Goal: Transaction & Acquisition: Register for event/course

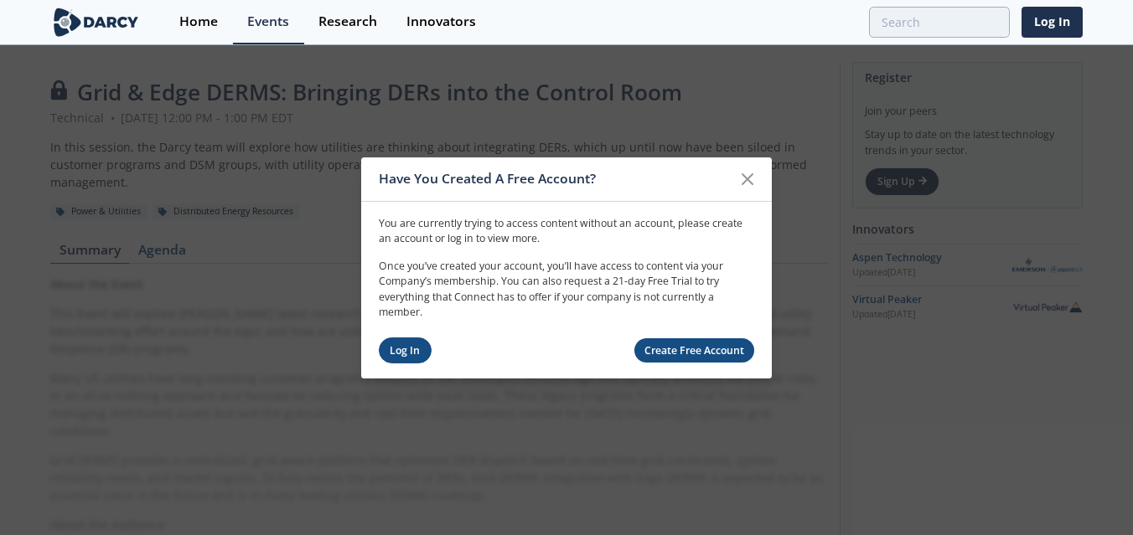
click at [395, 351] on link "Log In" at bounding box center [405, 351] width 53 height 26
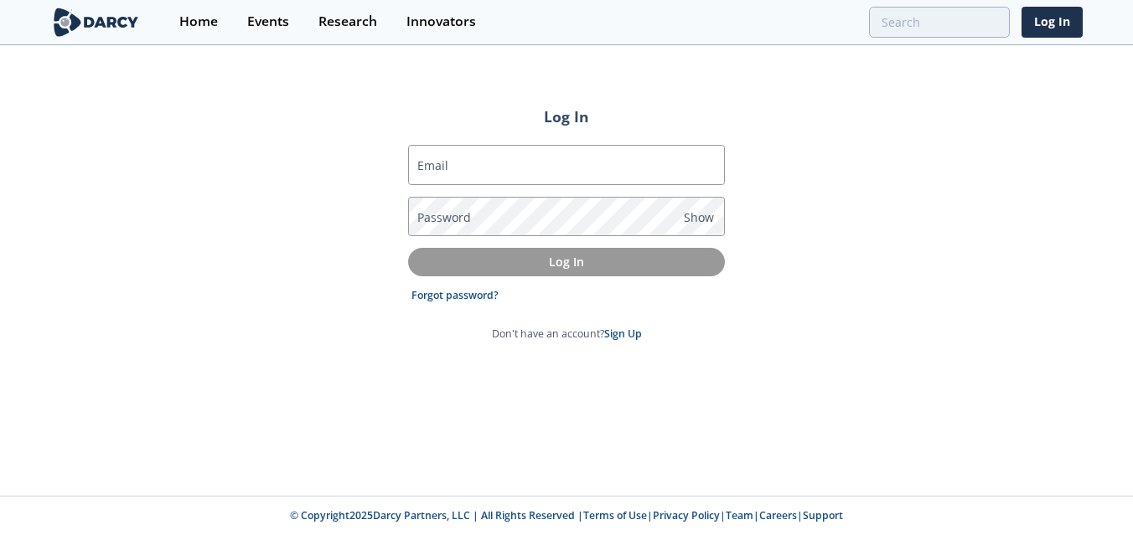
click at [432, 171] on label "Email" at bounding box center [432, 166] width 31 height 18
click at [432, 171] on input "Email" at bounding box center [566, 165] width 317 height 40
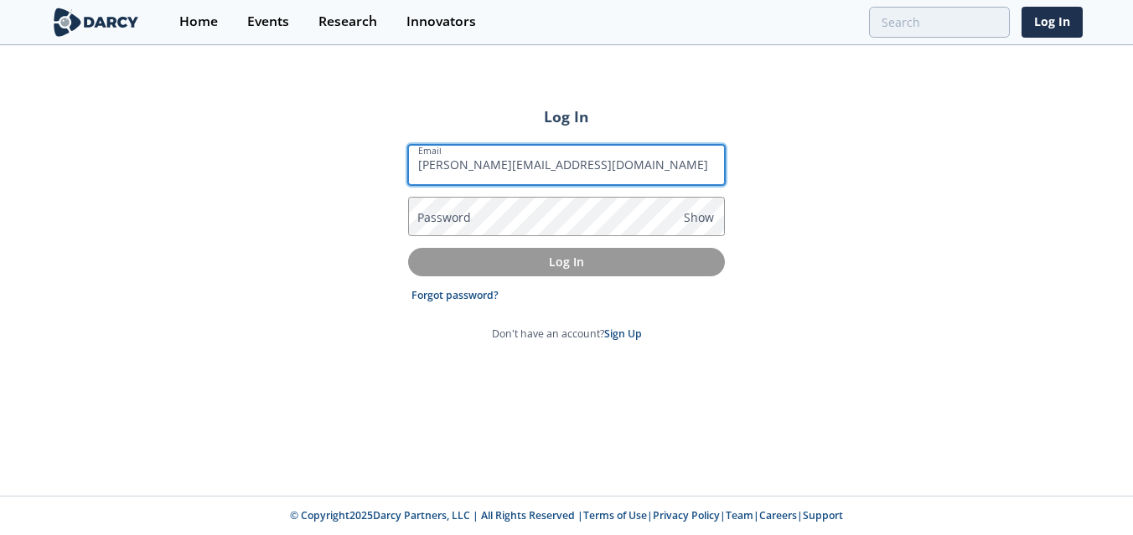
type input "[PERSON_NAME][EMAIL_ADDRESS][DOMAIN_NAME]"
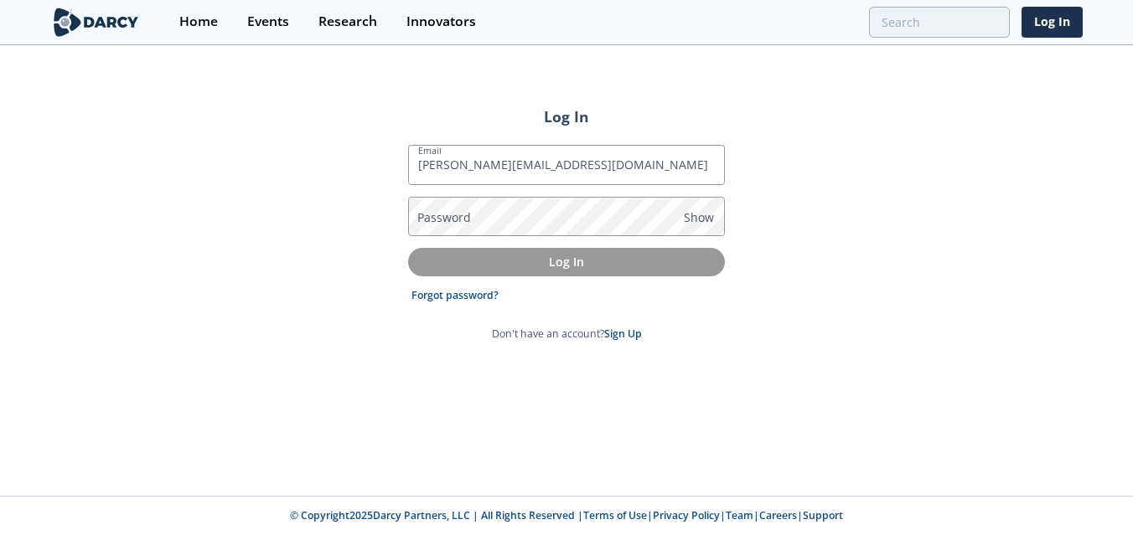
click at [437, 214] on label "Password" at bounding box center [444, 218] width 54 height 18
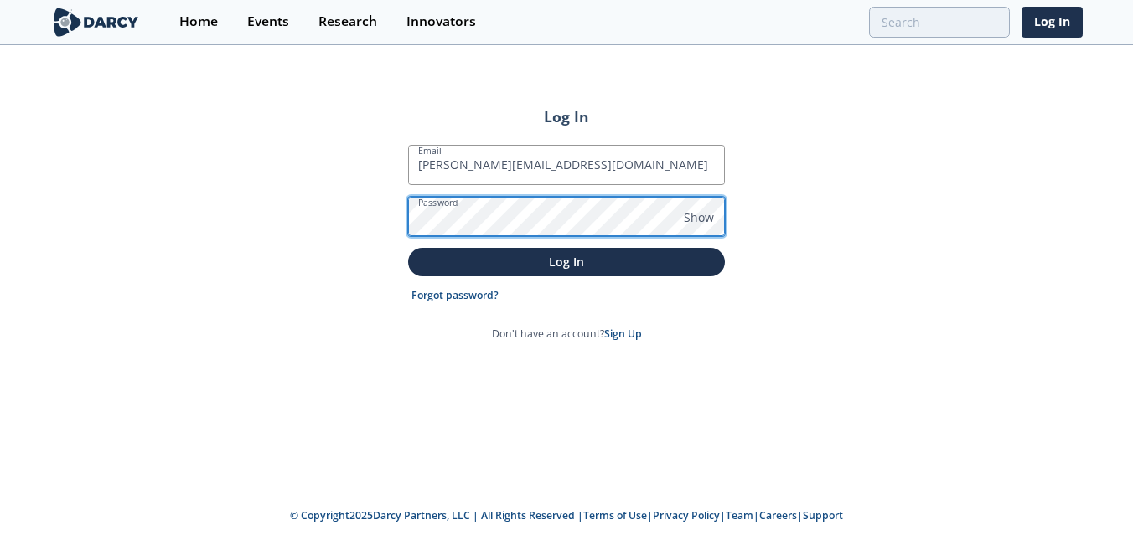
click at [408, 248] on button "Log In" at bounding box center [566, 262] width 317 height 28
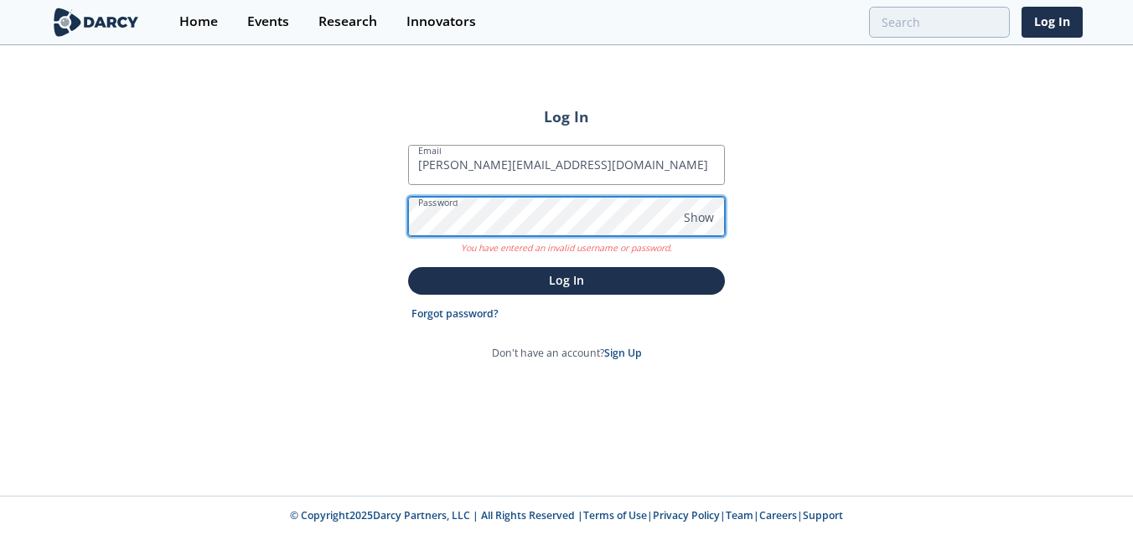
click at [400, 219] on div "Log In Email [PERSON_NAME][EMAIL_ADDRESS][DOMAIN_NAME] Password Show You have e…" at bounding box center [566, 271] width 1133 height 449
click at [408, 267] on button "Log In" at bounding box center [566, 281] width 317 height 28
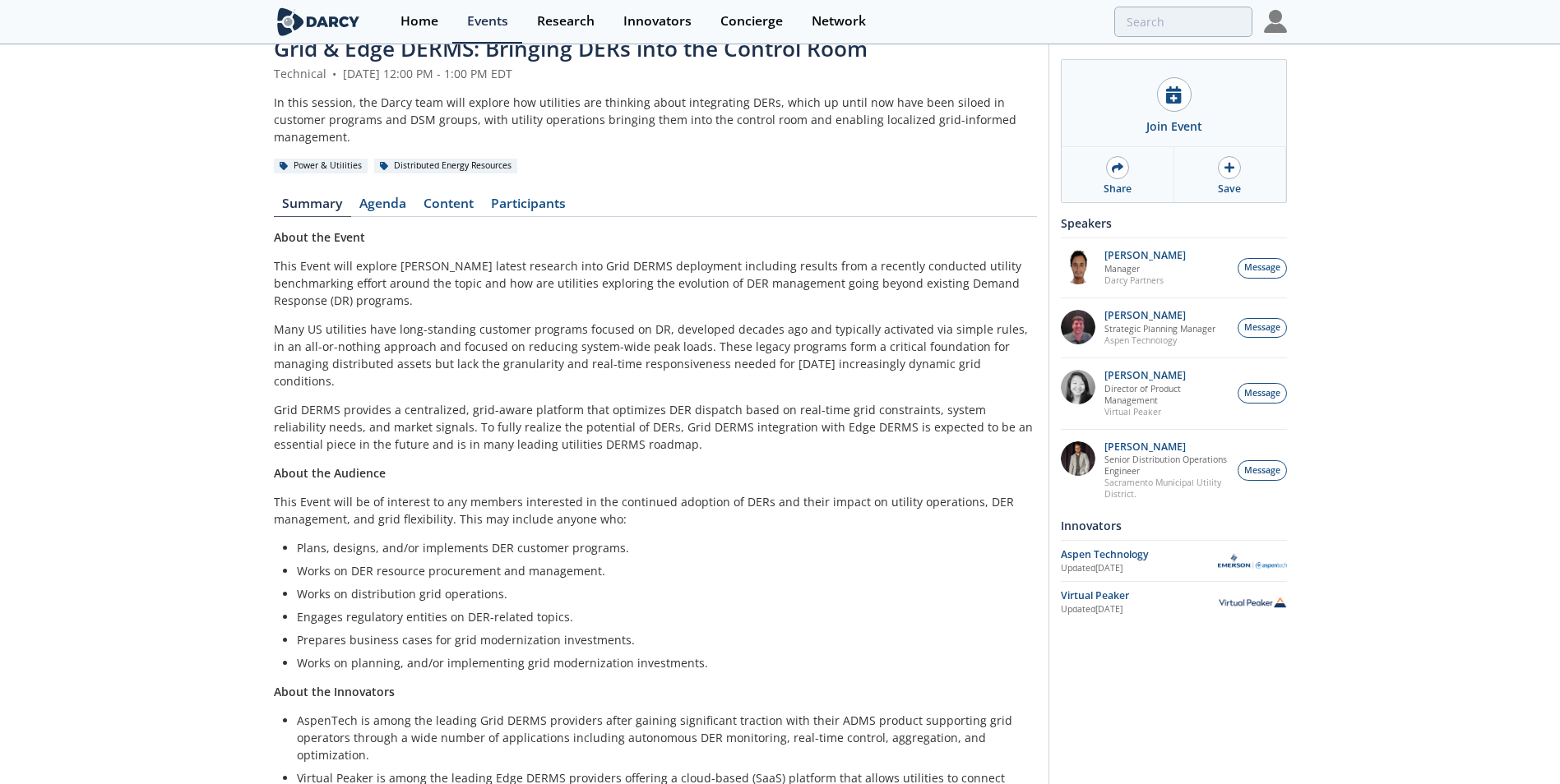
scroll to position [125, 0]
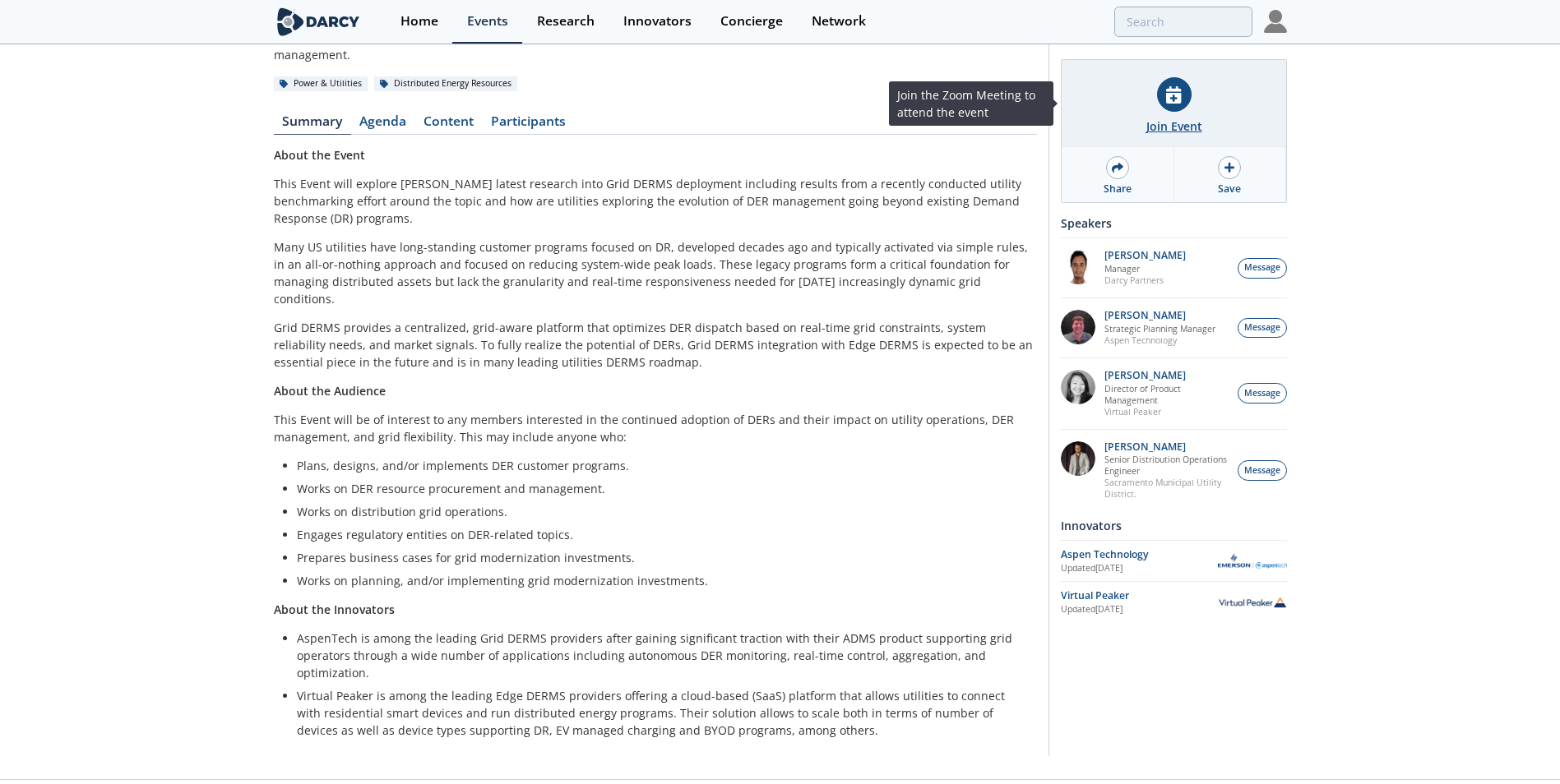
click at [1111, 119] on div "Join Event" at bounding box center [1174, 127] width 56 height 18
